Goal: Task Accomplishment & Management: Manage account settings

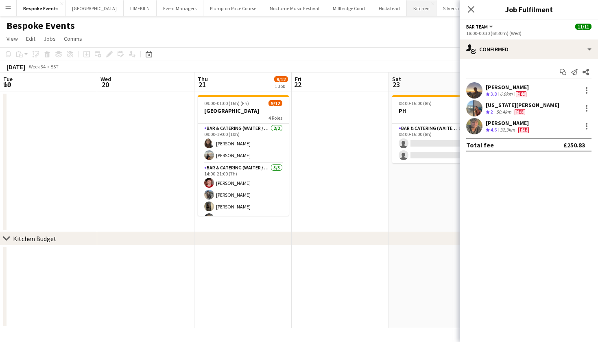
scroll to position [0, 405]
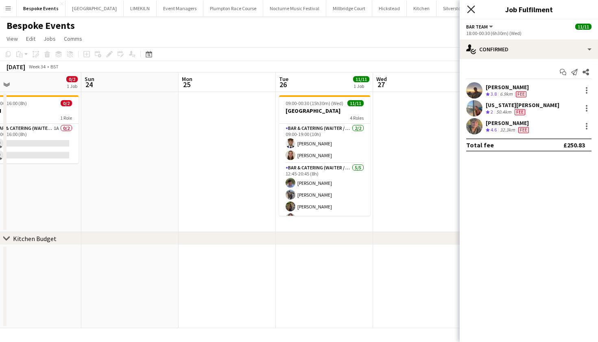
click at [469, 12] on icon "Close pop-in" at bounding box center [471, 9] width 8 height 8
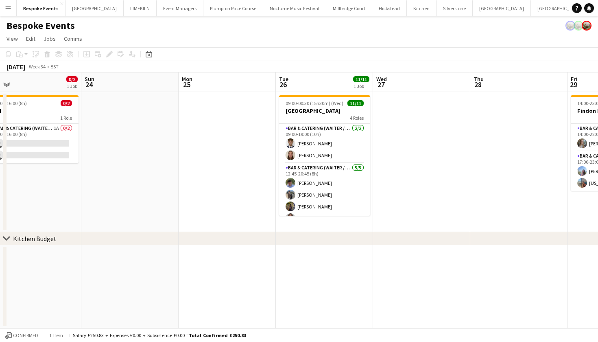
click at [7, 9] on app-icon "Menu" at bounding box center [8, 8] width 7 height 7
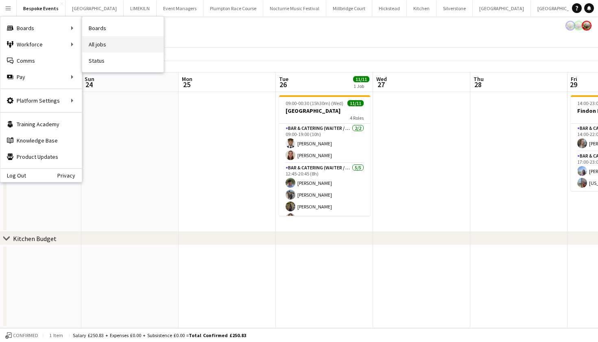
click at [97, 47] on link "All jobs" at bounding box center [122, 44] width 81 height 16
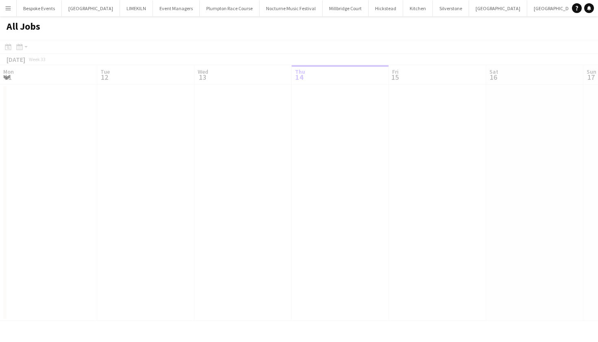
scroll to position [0, 194]
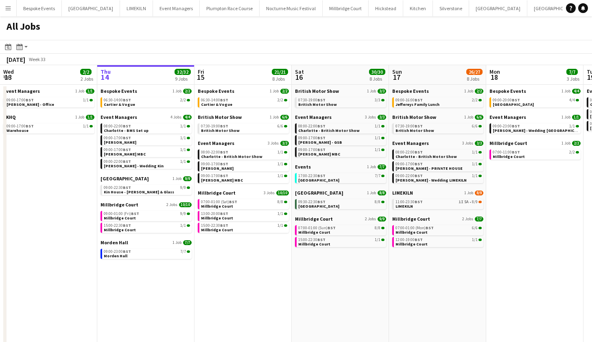
click at [11, 10] on app-icon "Menu" at bounding box center [8, 8] width 7 height 7
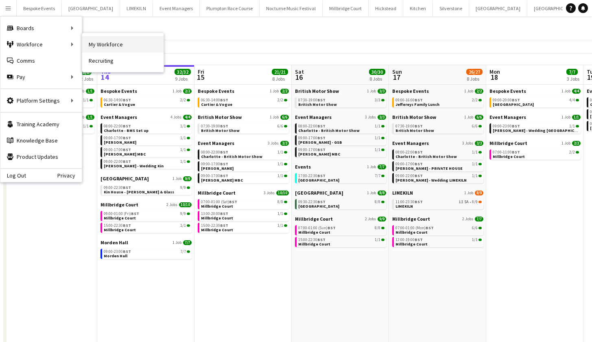
click at [91, 39] on link "My Workforce" at bounding box center [122, 44] width 81 height 16
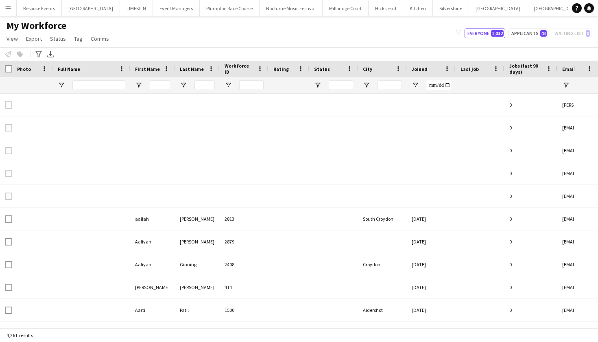
type input "*****"
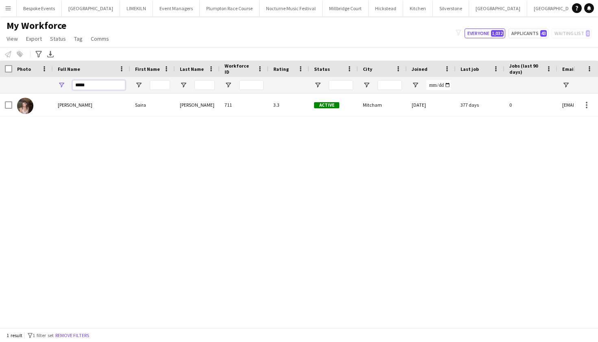
drag, startPoint x: 101, startPoint y: 87, endPoint x: 52, endPoint y: 87, distance: 48.8
click at [52, 87] on div "*****" at bounding box center [479, 85] width 959 height 16
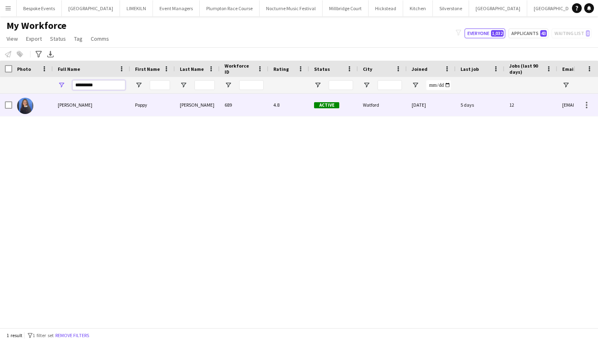
type input "*********"
click at [73, 106] on span "[PERSON_NAME]" at bounding box center [75, 105] width 35 height 6
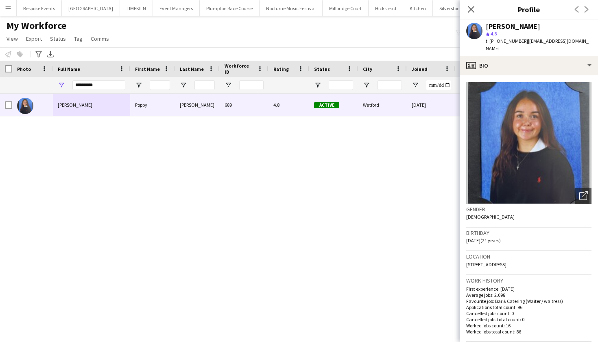
drag, startPoint x: 587, startPoint y: 39, endPoint x: 524, endPoint y: 44, distance: 62.8
click at [524, 44] on app-profile-header "Poppy [PERSON_NAME] star 4.8 t. [PHONE_NUMBER] | [EMAIL_ADDRESS][DOMAIN_NAME]" at bounding box center [529, 38] width 138 height 36
copy span "[EMAIL_ADDRESS][DOMAIN_NAME]"
click at [472, 9] on icon at bounding box center [471, 9] width 8 height 8
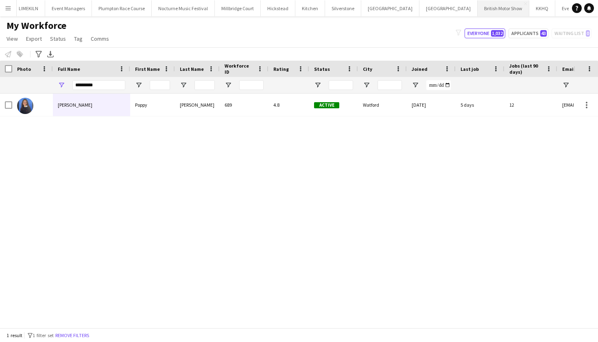
scroll to position [0, 107]
click at [556, 6] on button "Events Close" at bounding box center [569, 8] width 27 height 16
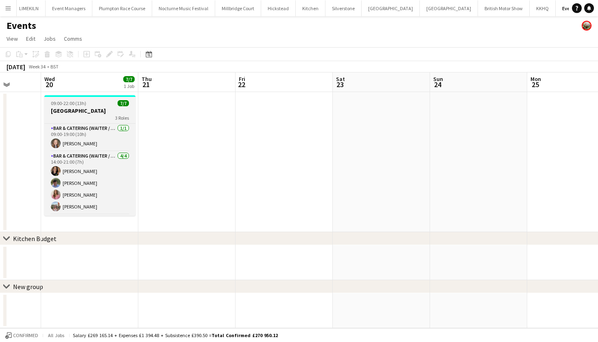
scroll to position [38, 0]
click at [85, 102] on span "09:00-22:00 (13h)" at bounding box center [68, 103] width 35 height 6
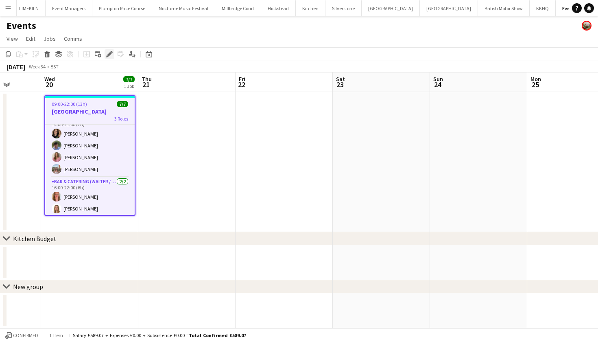
click at [111, 55] on icon "Edit" at bounding box center [109, 54] width 7 height 7
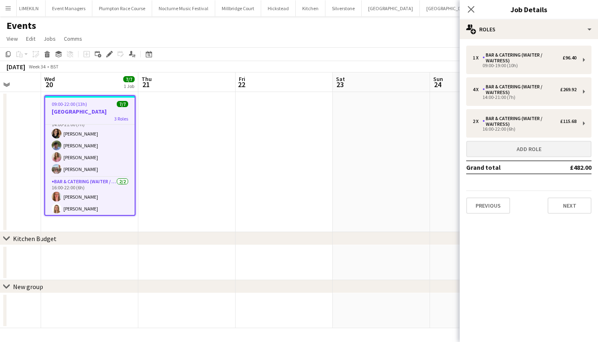
click at [488, 151] on button "Add role" at bounding box center [528, 149] width 125 height 16
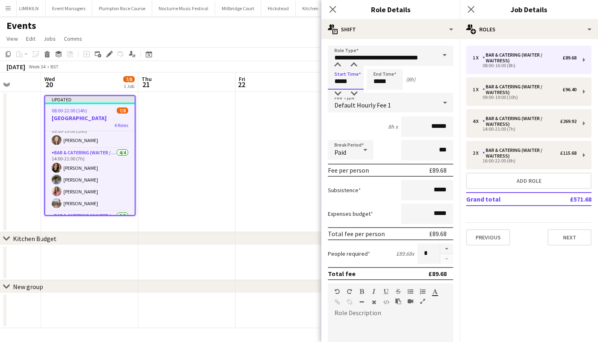
click at [341, 83] on input "*****" at bounding box center [346, 79] width 36 height 20
type input "*****"
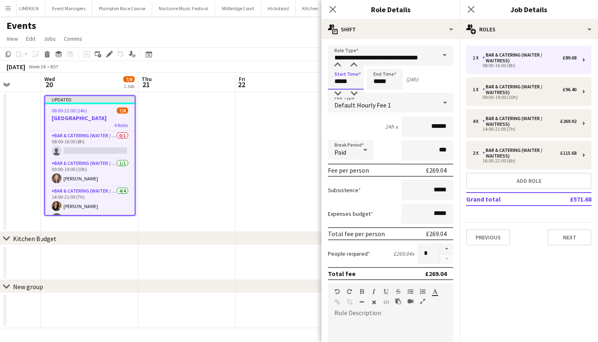
scroll to position [0, 0]
click at [380, 81] on input "*****" at bounding box center [385, 79] width 36 height 20
type input "*****"
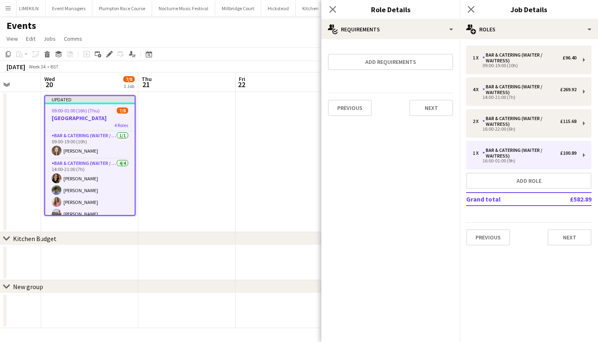
click at [261, 181] on app-date-cell at bounding box center [284, 162] width 97 height 140
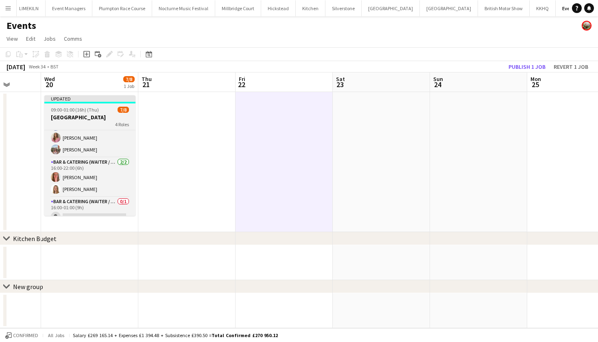
scroll to position [72, 0]
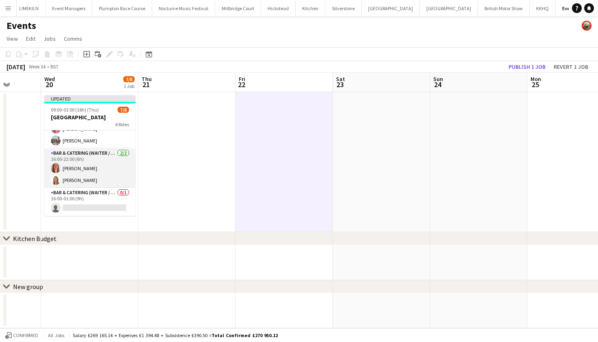
click at [96, 172] on app-card-role "Bar & Catering (Waiter / waitress) [DATE] 16:00-22:00 (6h) [PERSON_NAME] [PERSO…" at bounding box center [89, 167] width 91 height 39
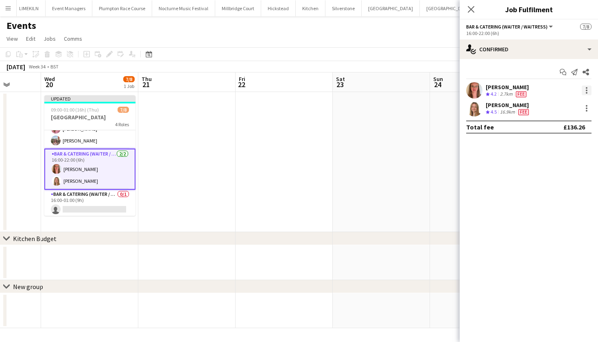
click at [589, 90] on div at bounding box center [587, 90] width 10 height 10
click at [575, 120] on button "Switch crew" at bounding box center [559, 125] width 63 height 20
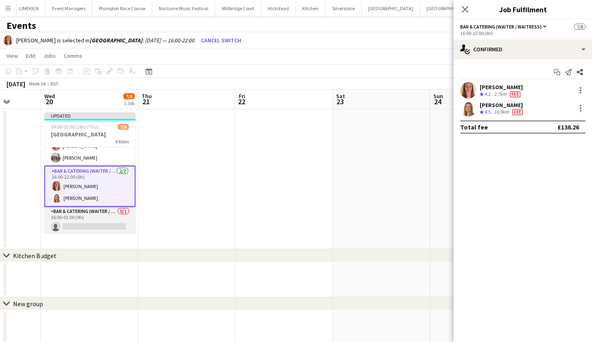
click at [100, 216] on app-card-role "Bar & Catering (Waiter / waitress) 0/1 16:00-01:00 (9h) single-neutral-actions" at bounding box center [89, 221] width 91 height 28
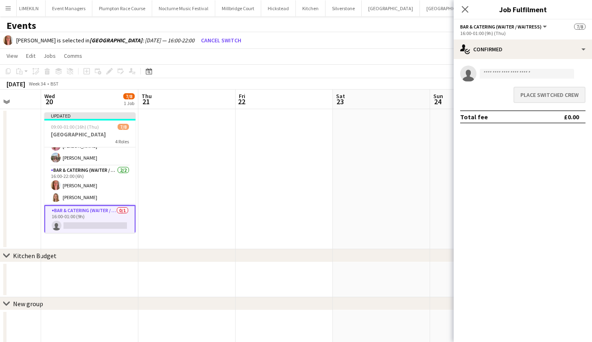
click at [537, 94] on button "Place switched crew" at bounding box center [549, 95] width 72 height 16
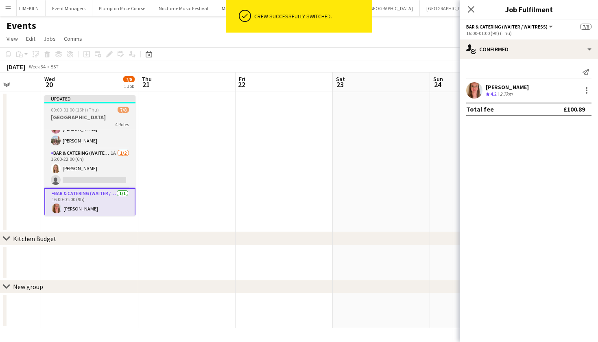
click at [95, 113] on app-job-card "Updated 09:00-01:00 (16h) (Thu) 7/8 [GEOGRAPHIC_DATA] 4 Roles Bar & Catering (W…" at bounding box center [89, 155] width 91 height 120
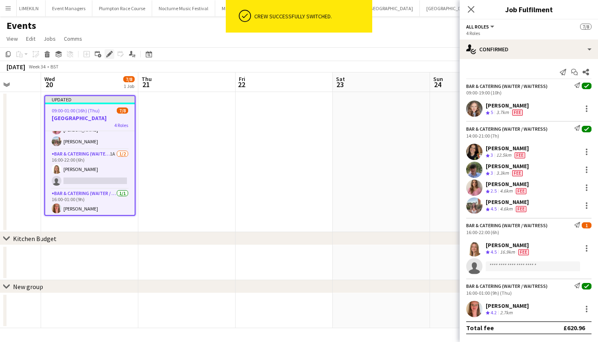
click at [111, 52] on icon at bounding box center [112, 52] width 2 height 2
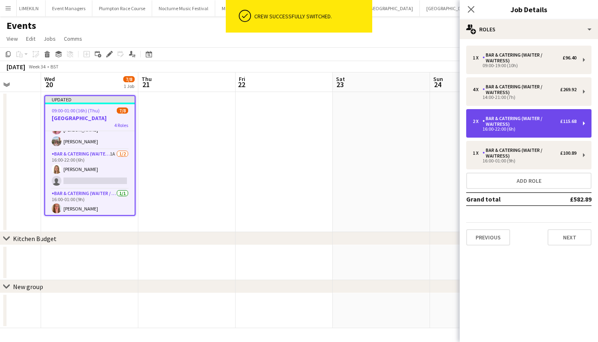
click at [523, 134] on div "2 x Bar & Catering (Waiter / waitress) £115.68 16:00-22:00 (6h)" at bounding box center [528, 123] width 125 height 28
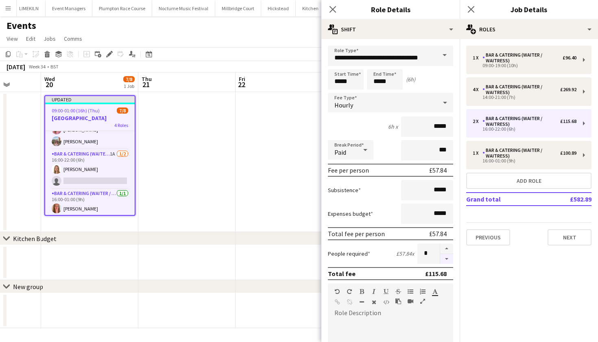
click at [443, 262] on button "button" at bounding box center [446, 259] width 13 height 10
type input "*"
click at [239, 166] on app-date-cell at bounding box center [284, 162] width 97 height 140
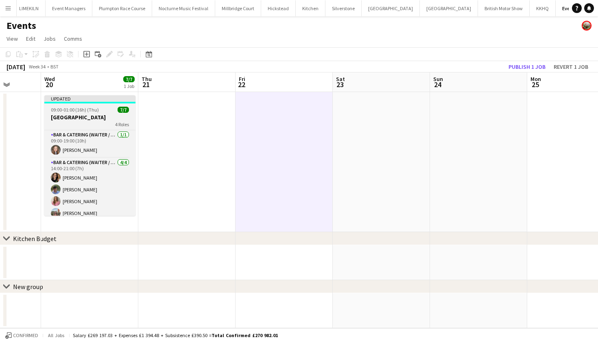
scroll to position [61, 0]
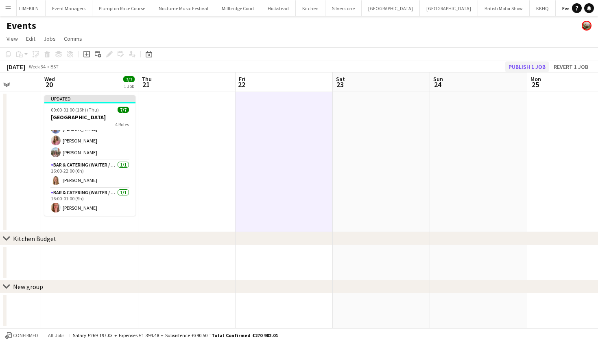
click at [522, 64] on button "Publish 1 job" at bounding box center [527, 66] width 44 height 11
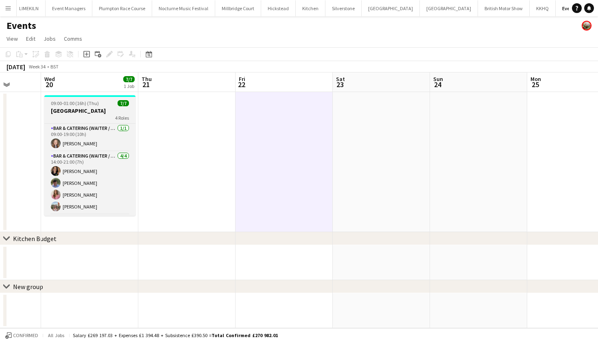
scroll to position [54, 0]
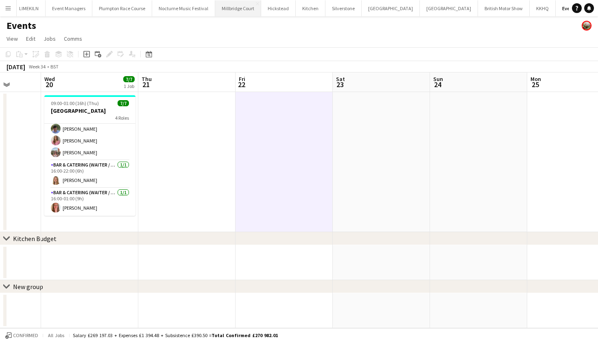
click at [219, 9] on button "[GEOGRAPHIC_DATA]" at bounding box center [238, 8] width 46 height 16
